Goal: Transaction & Acquisition: Book appointment/travel/reservation

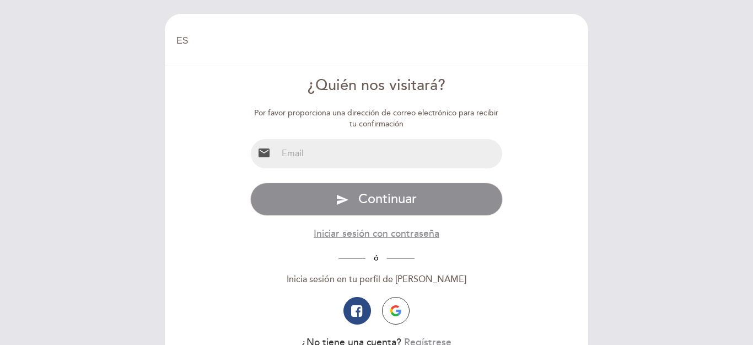
select select "es"
click at [332, 156] on input "email" at bounding box center [389, 153] width 225 height 29
type input "[EMAIL_ADDRESS][DOMAIN_NAME]"
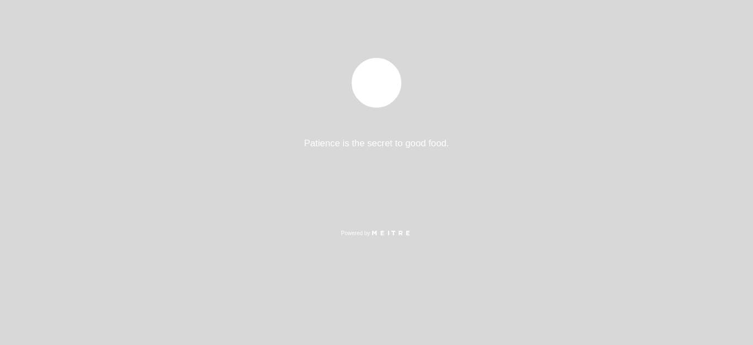
select select "es"
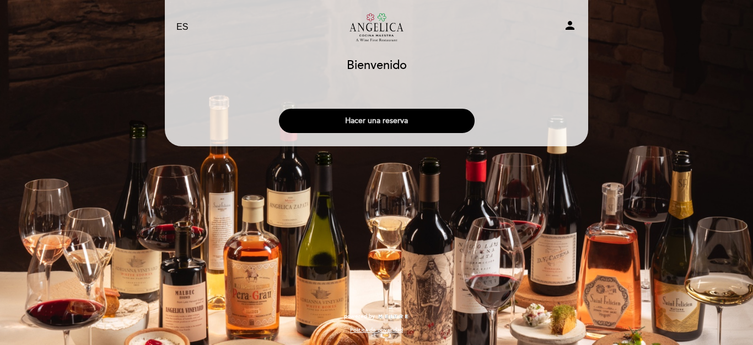
click at [376, 125] on button "Hacer una reserva" at bounding box center [377, 121] width 196 height 24
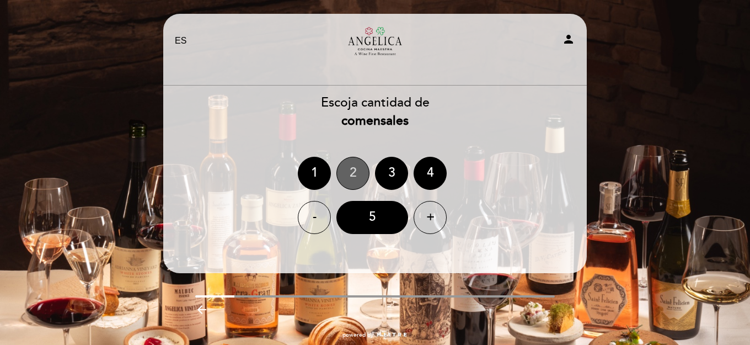
click at [346, 174] on div "2" at bounding box center [352, 173] width 33 height 33
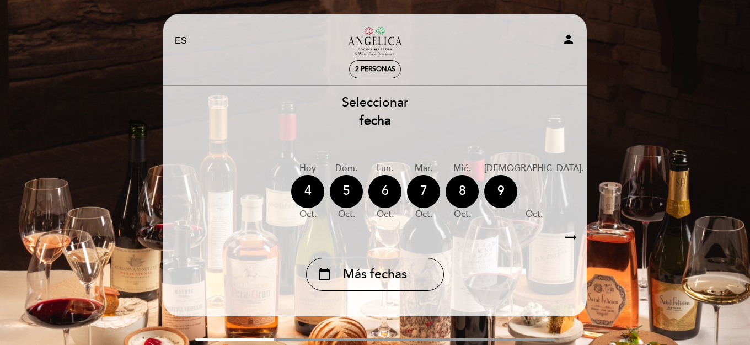
drag, startPoint x: 572, startPoint y: 238, endPoint x: 549, endPoint y: 236, distance: 23.2
click at [572, 238] on icon "arrow_right_alt" at bounding box center [570, 237] width 17 height 24
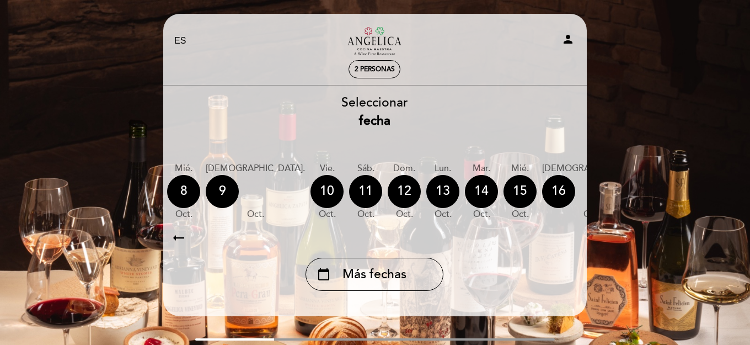
scroll to position [0, 321]
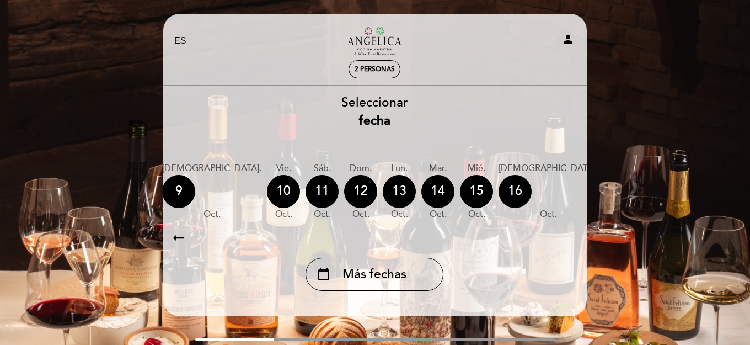
click at [603, 193] on div "17" at bounding box center [619, 191] width 33 height 33
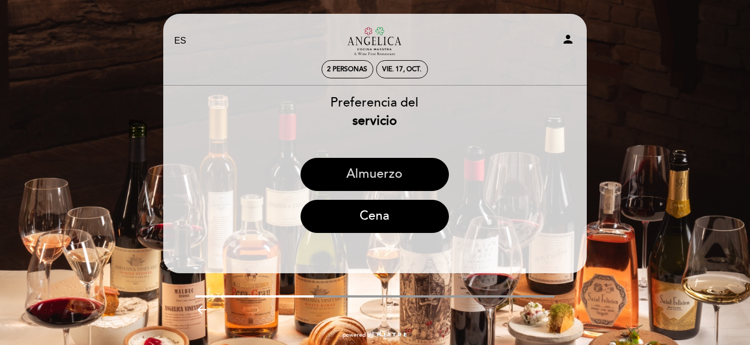
click at [381, 171] on button "Almuerzo" at bounding box center [374, 174] width 148 height 33
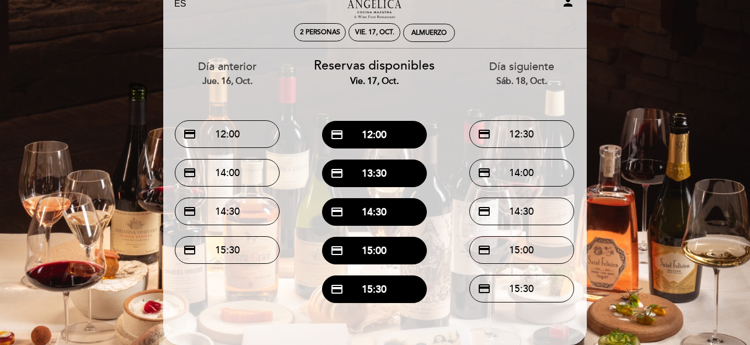
scroll to position [110, 0]
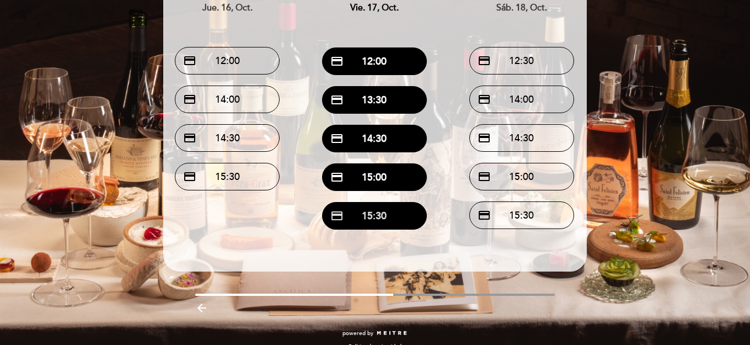
click at [363, 220] on button "credit_card 15:30" at bounding box center [374, 216] width 105 height 28
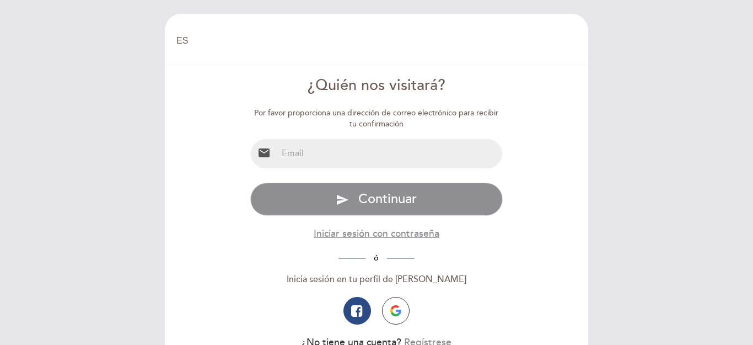
select select "es"
